Goal: Task Accomplishment & Management: Use online tool/utility

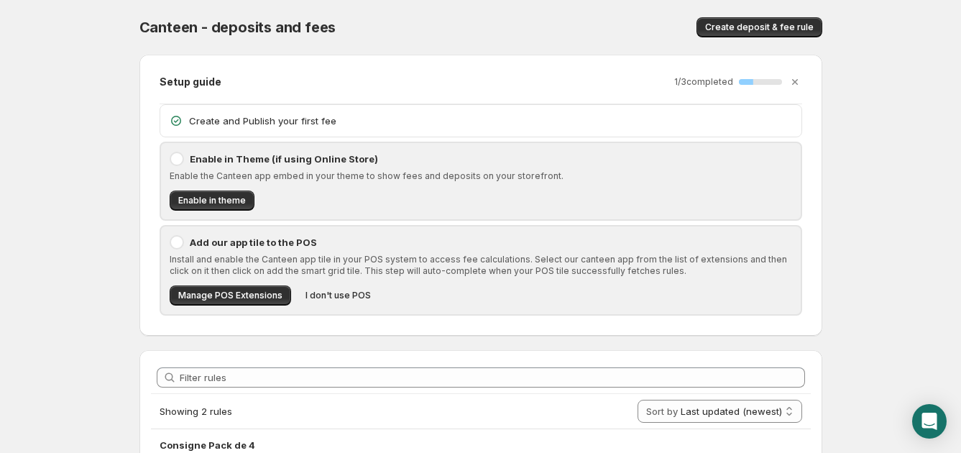
click at [179, 160] on div at bounding box center [177, 159] width 14 height 14
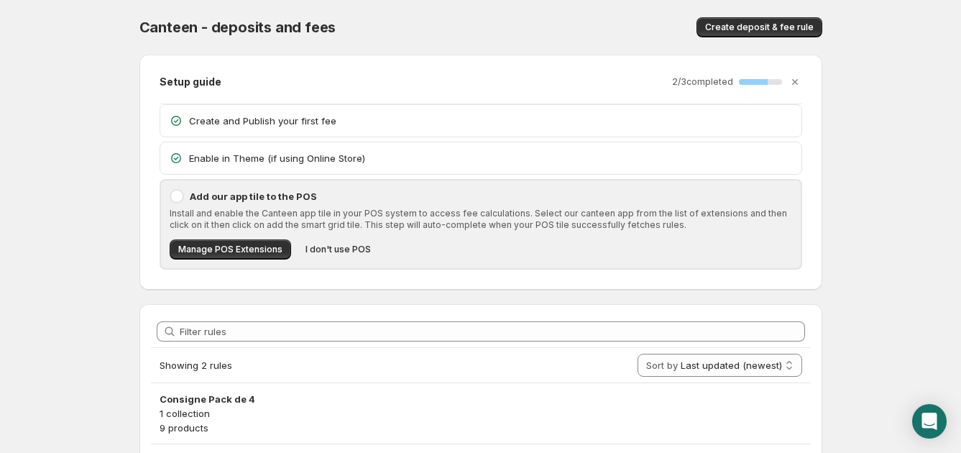
click at [176, 198] on div at bounding box center [177, 196] width 14 height 14
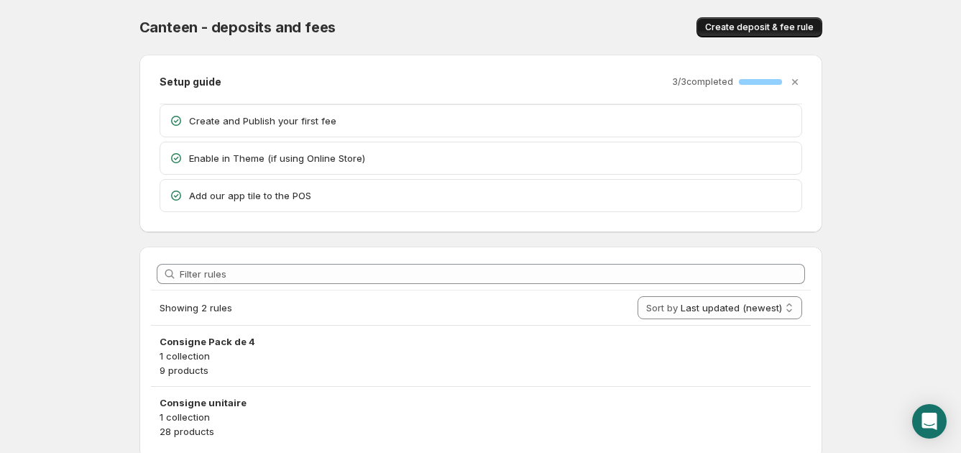
click at [743, 30] on span "Create deposit & fee rule" at bounding box center [759, 28] width 109 height 12
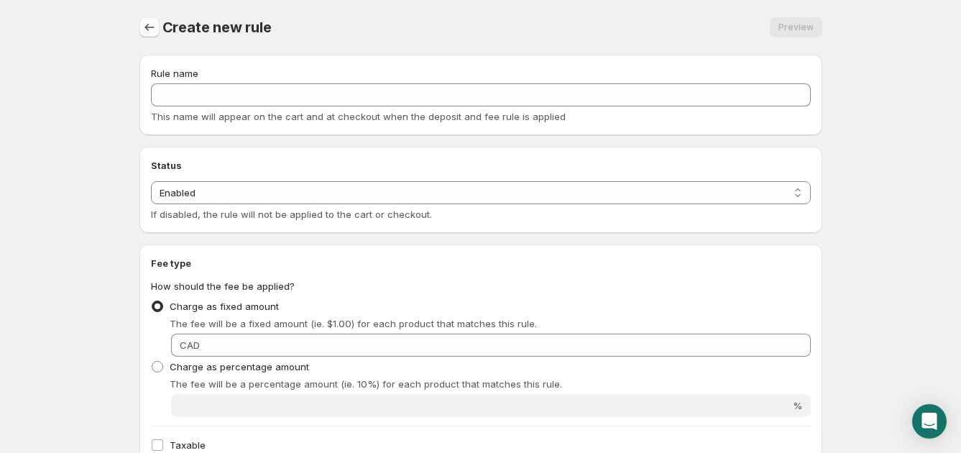
click at [151, 32] on icon "Settings" at bounding box center [149, 27] width 14 height 14
